Goal: Navigation & Orientation: Find specific page/section

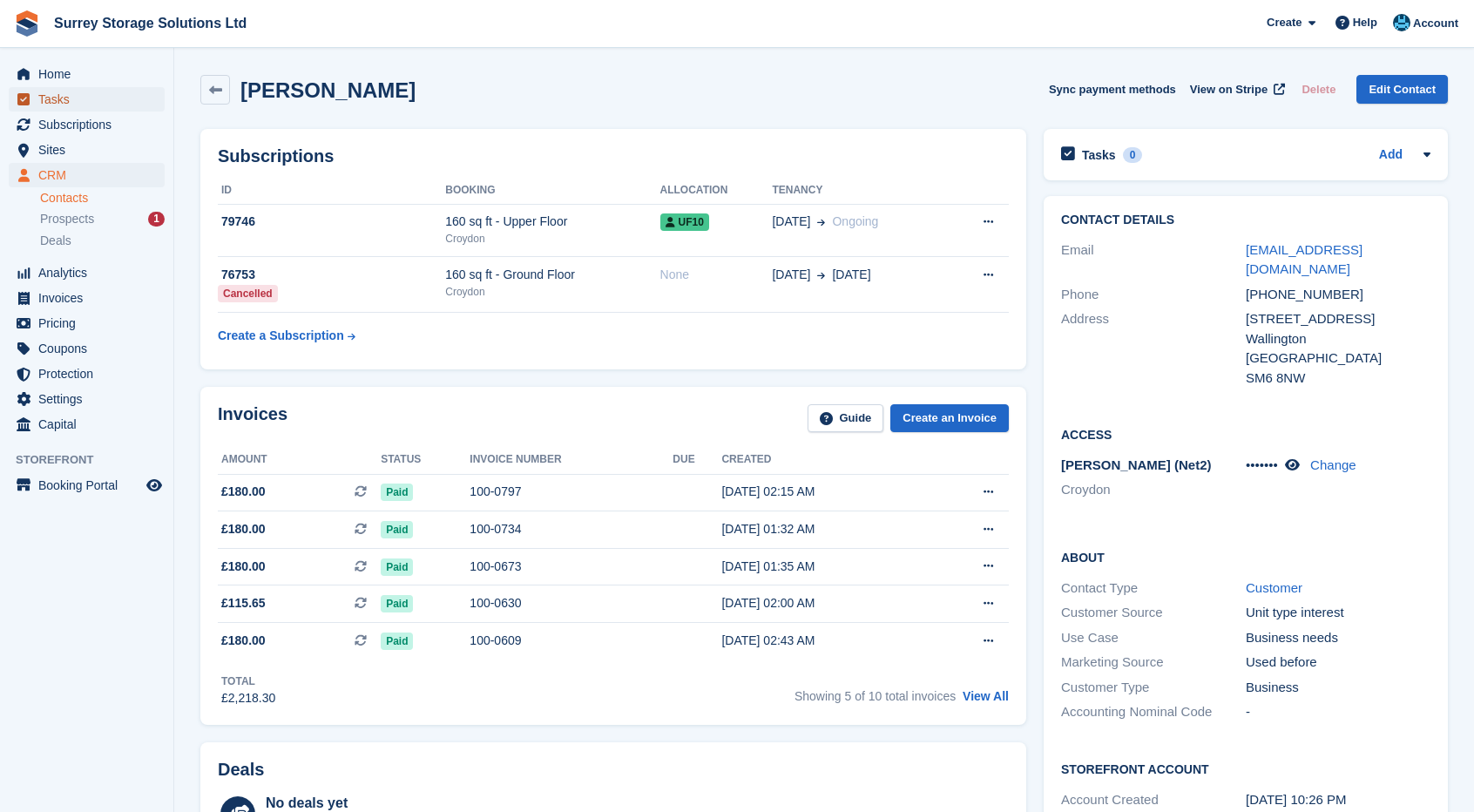
click at [96, 89] on span "Tasks" at bounding box center [91, 99] width 105 height 24
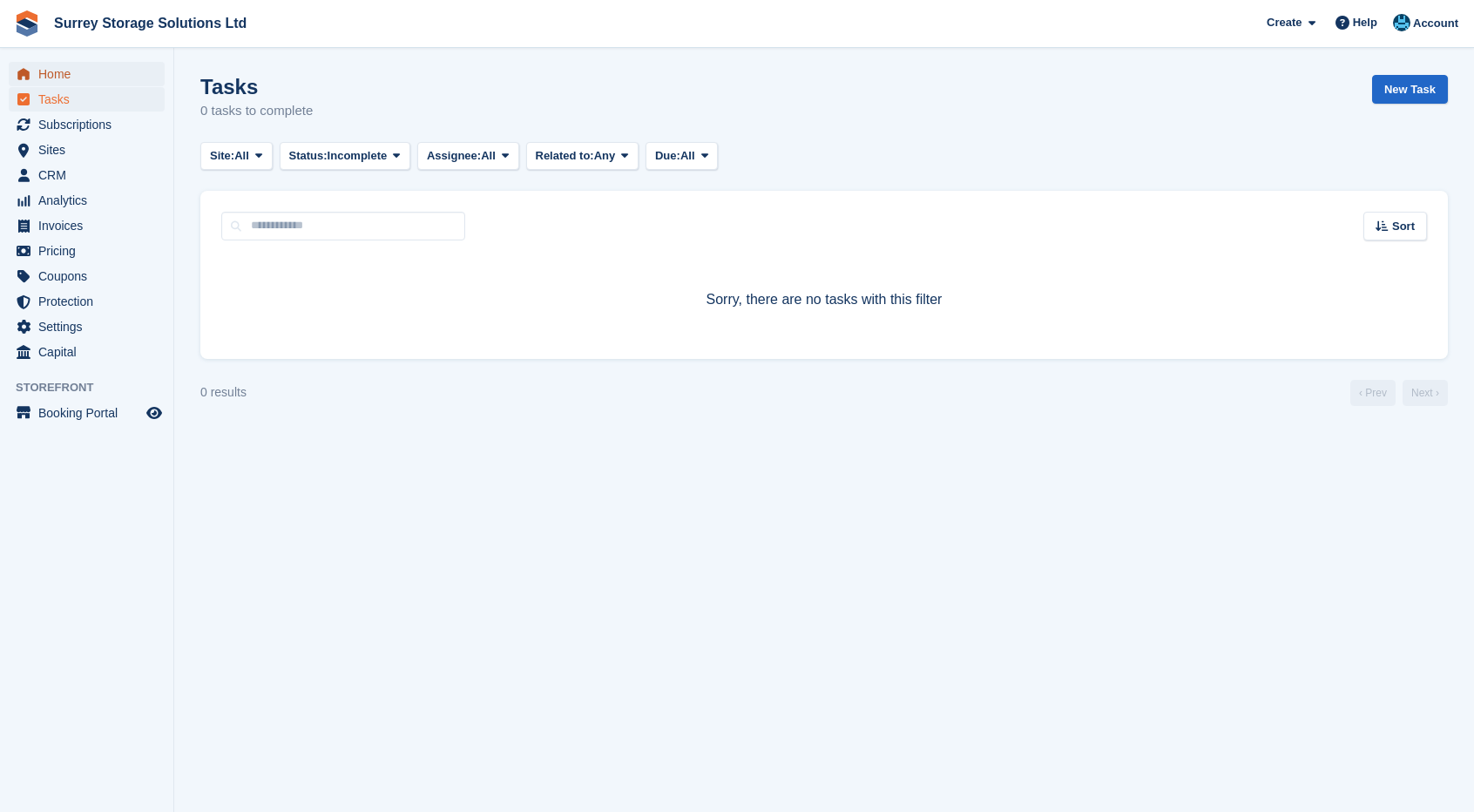
click at [97, 73] on span "Home" at bounding box center [91, 74] width 105 height 24
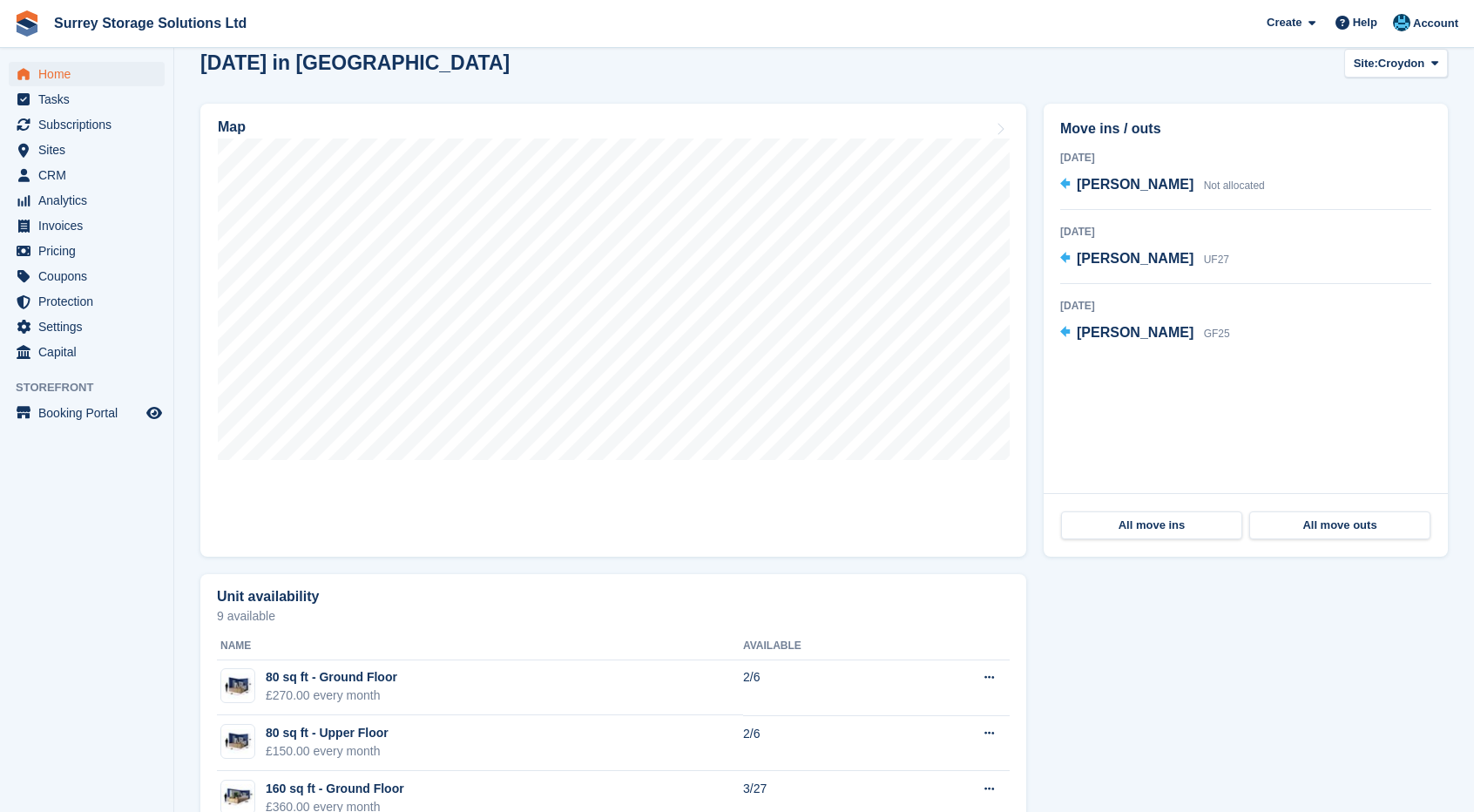
scroll to position [523, 0]
